Goal: Transaction & Acquisition: Download file/media

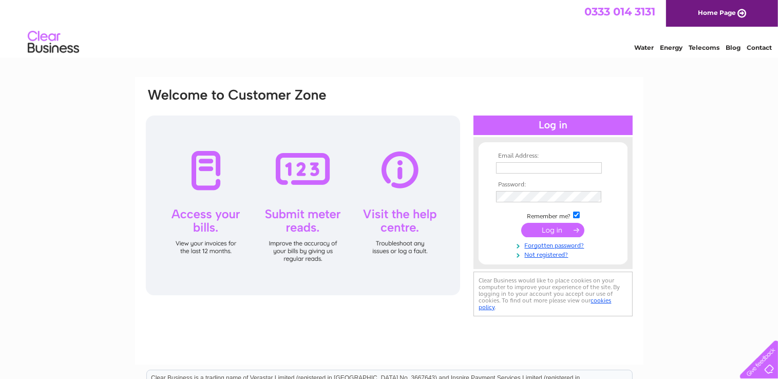
type input "jmrichardscycles@hotmail.co.uk"
click at [557, 232] on input "submit" at bounding box center [552, 230] width 63 height 14
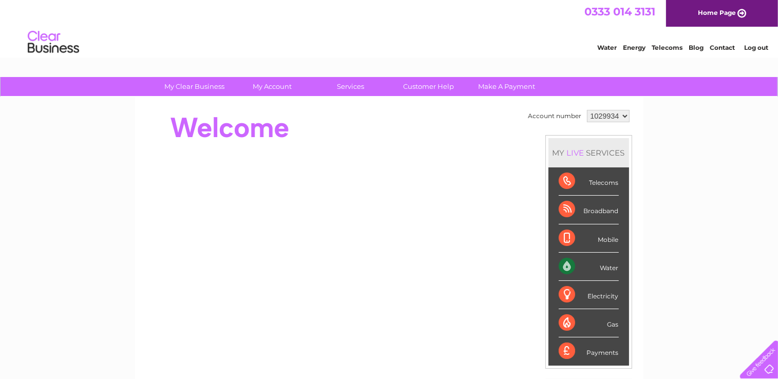
click at [625, 113] on select "1029934 1134064 2037182" at bounding box center [608, 116] width 43 height 12
select select "1134064"
click at [587, 110] on select "1029934 1134064 2037182" at bounding box center [608, 116] width 43 height 12
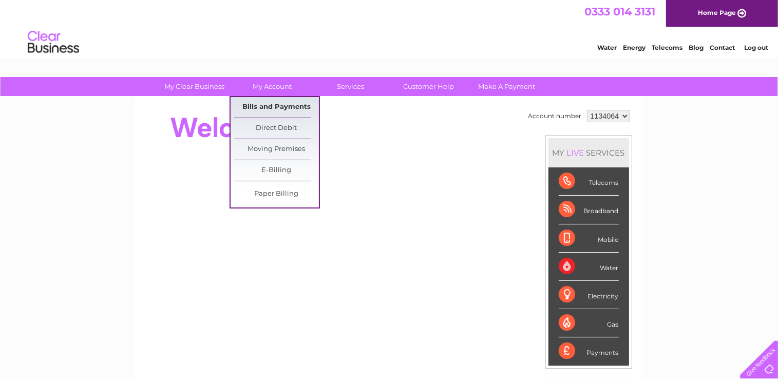
click at [287, 106] on link "Bills and Payments" at bounding box center [276, 107] width 85 height 21
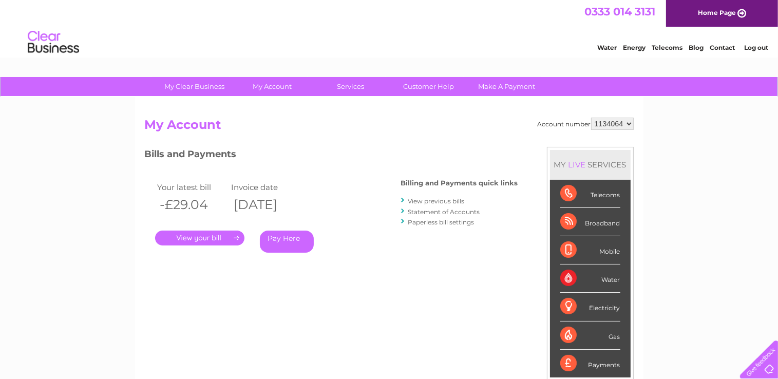
click at [440, 201] on link "View previous bills" at bounding box center [436, 201] width 57 height 8
click at [629, 122] on select "1029934 1134064 2037182" at bounding box center [612, 124] width 43 height 12
select select "1029934"
click at [591, 118] on select "1029934 1134064 2037182" at bounding box center [612, 124] width 43 height 12
click at [183, 240] on link "." at bounding box center [199, 238] width 89 height 15
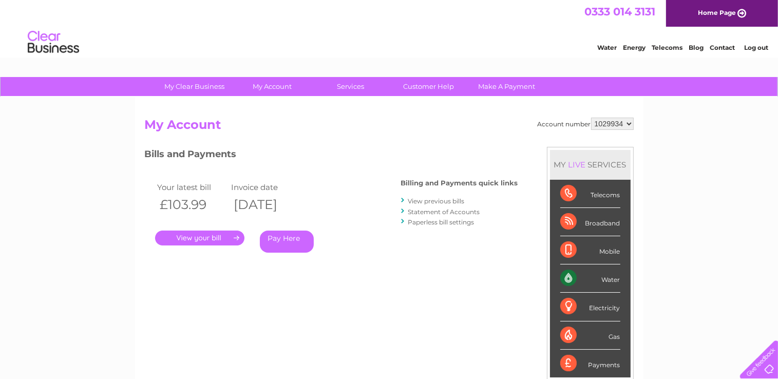
click at [454, 202] on link "View previous bills" at bounding box center [436, 201] width 57 height 8
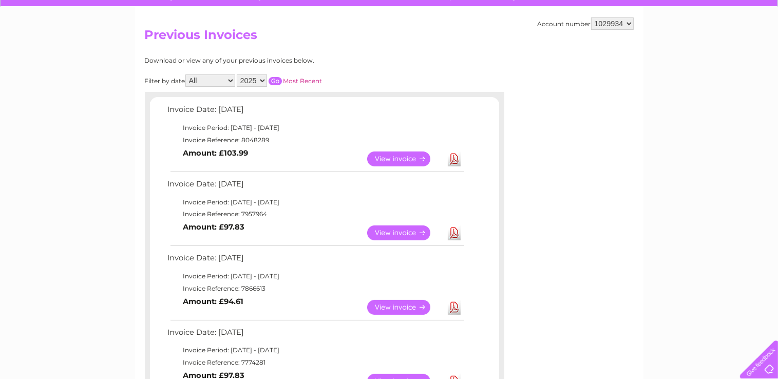
scroll to position [103, 0]
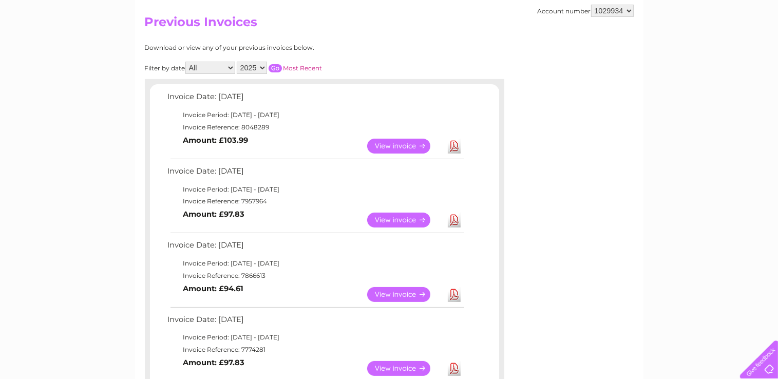
click at [456, 216] on link "Download" at bounding box center [454, 220] width 13 height 15
click at [459, 143] on link "Download" at bounding box center [454, 146] width 13 height 15
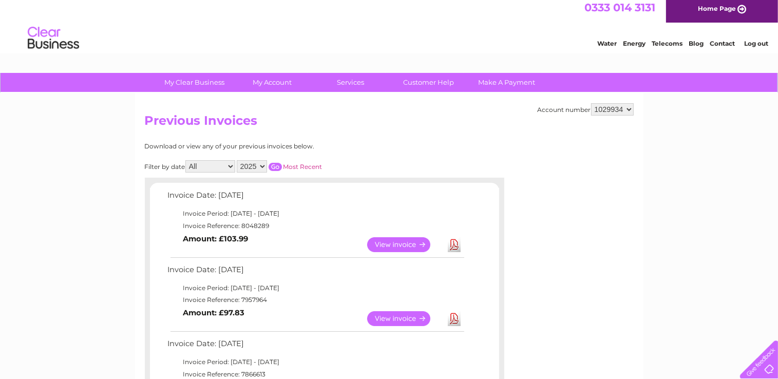
scroll to position [0, 0]
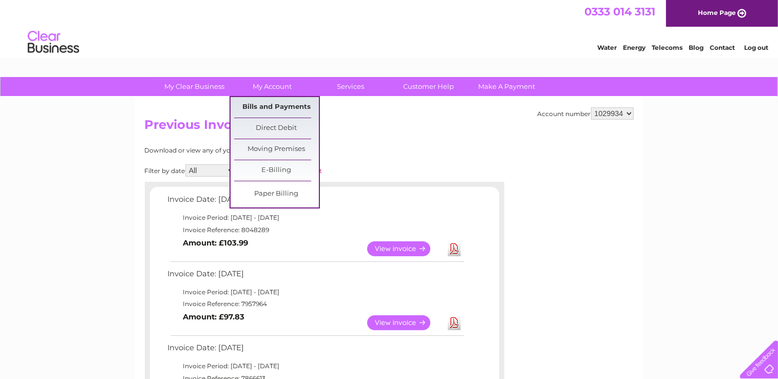
click at [277, 103] on link "Bills and Payments" at bounding box center [276, 107] width 85 height 21
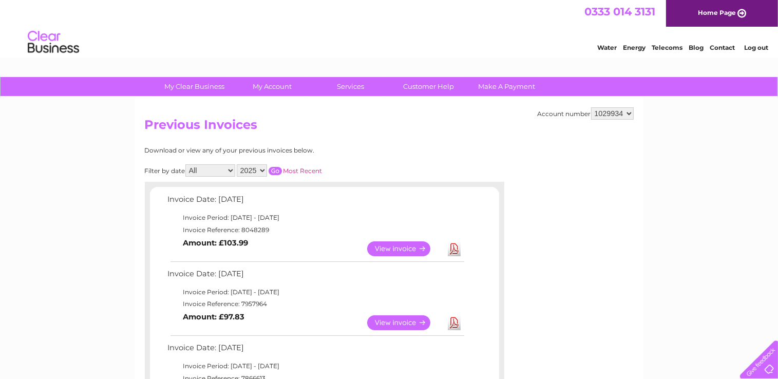
click at [631, 115] on select "1029934 1134064 2037182" at bounding box center [612, 113] width 43 height 12
select select "2037182"
click at [591, 107] on select "1029934 1134064 2037182" at bounding box center [612, 113] width 43 height 12
click at [456, 319] on link "Download" at bounding box center [454, 322] width 13 height 15
click at [457, 248] on link "Download" at bounding box center [454, 248] width 13 height 15
